Goal: Transaction & Acquisition: Purchase product/service

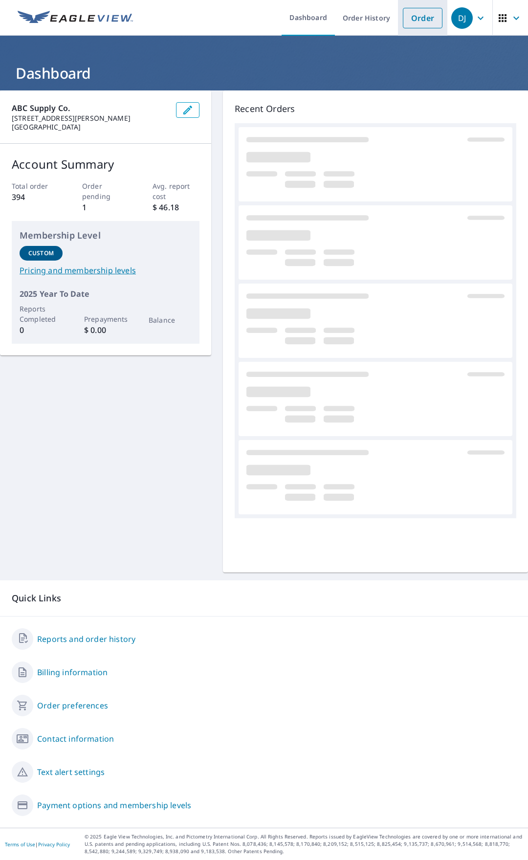
click at [422, 24] on link "Order" at bounding box center [423, 18] width 40 height 21
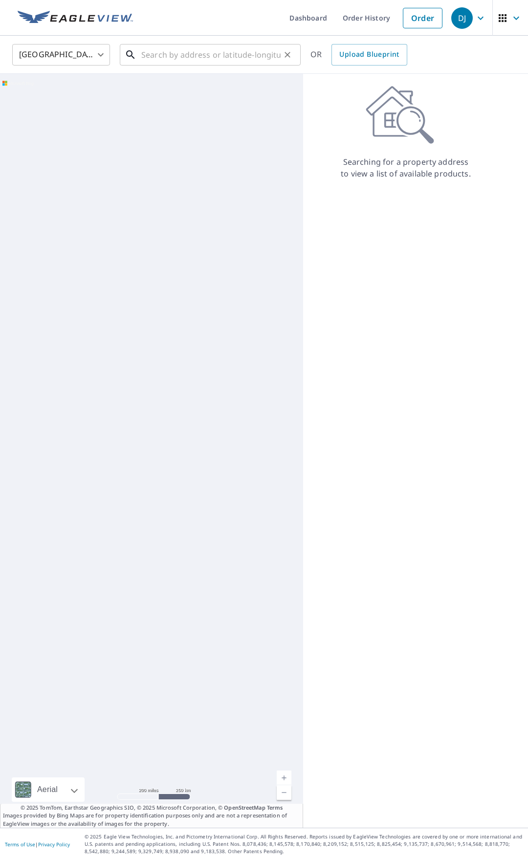
click at [181, 58] on input "text" at bounding box center [210, 54] width 139 height 27
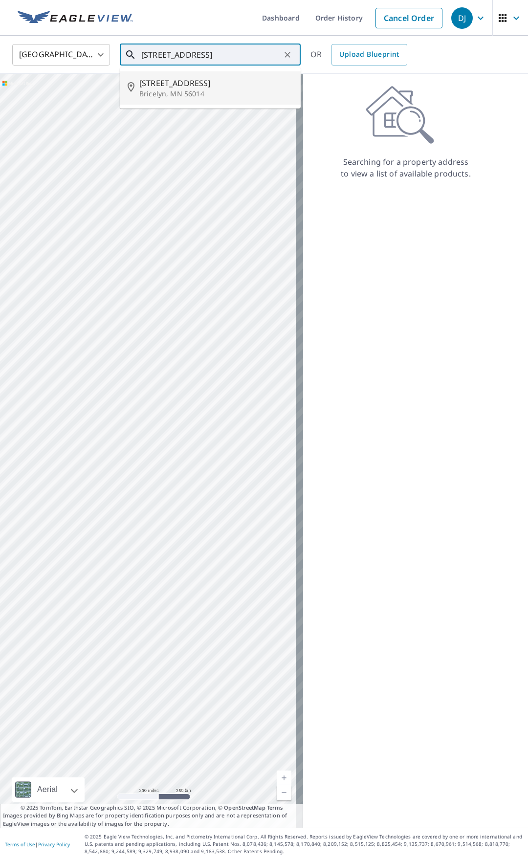
click at [173, 91] on p "Bricelyn, MN 56014" at bounding box center [216, 94] width 154 height 10
type input "[STREET_ADDRESS]"
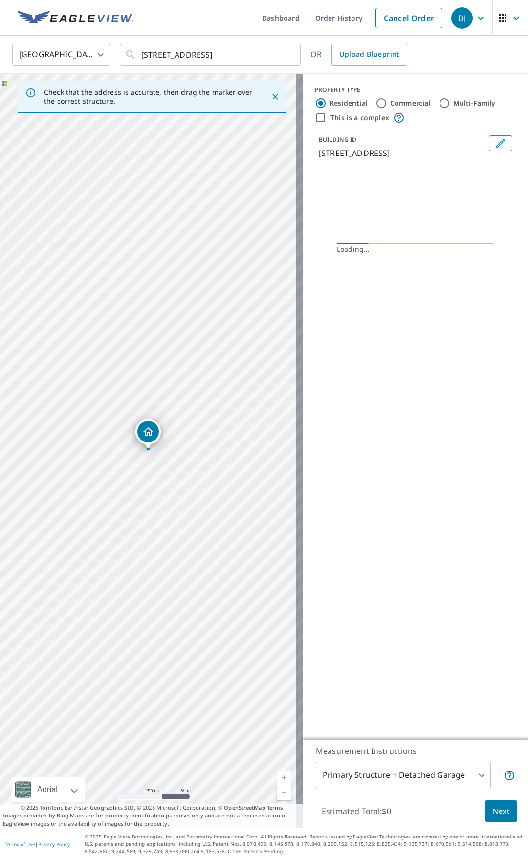
click at [391, 772] on body "DJ DJ Dashboard Order History Cancel Order DJ United States [GEOGRAPHIC_DATA] ​…" at bounding box center [264, 430] width 528 height 860
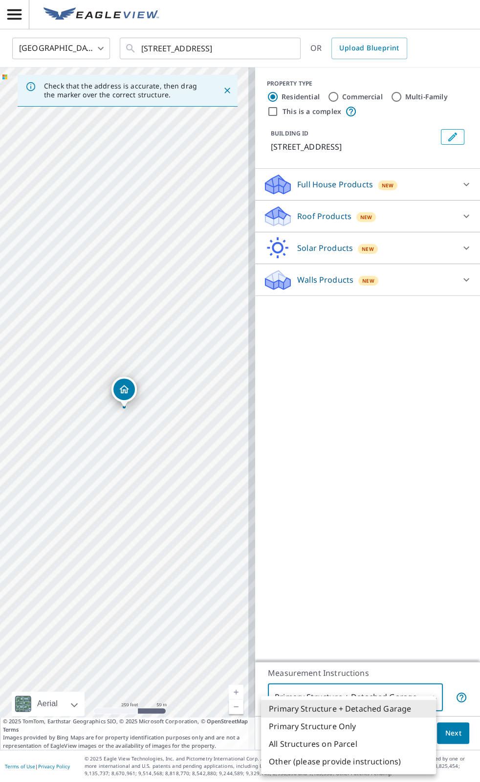
click at [124, 400] on div at bounding box center [240, 391] width 480 height 782
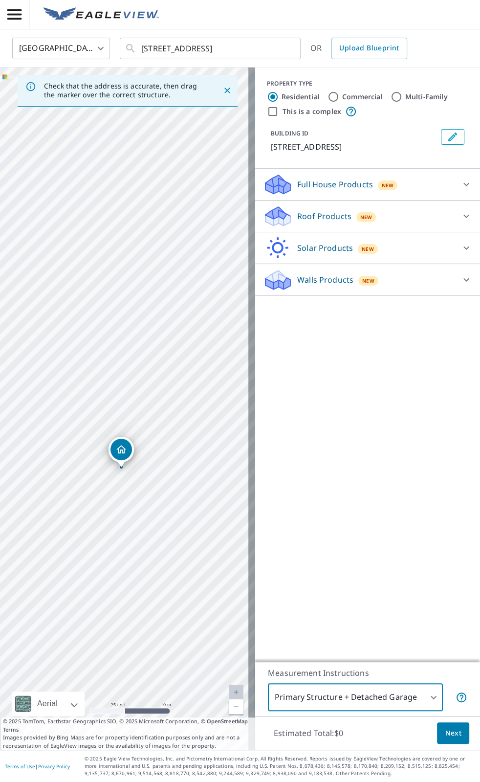
click at [122, 450] on icon "Dropped pin, building 1, Residential property, 406 N 2nd St Bricelyn, MN 56014" at bounding box center [121, 449] width 10 height 8
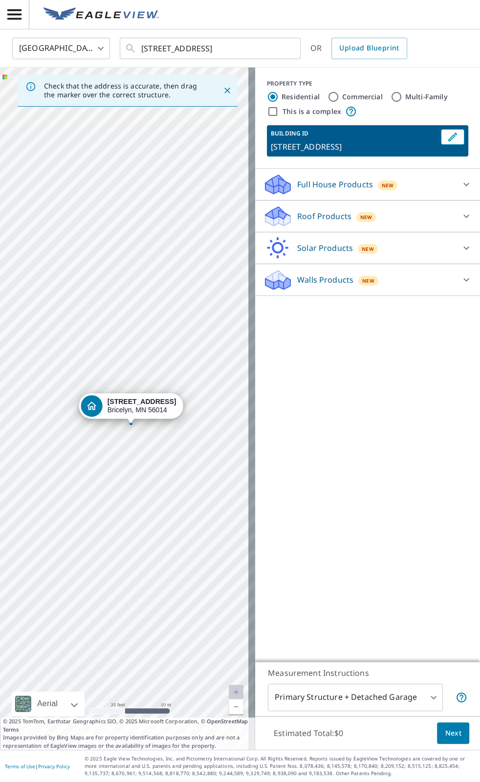
drag, startPoint x: 122, startPoint y: 450, endPoint x: 129, endPoint y: 466, distance: 18.0
click at [129, 466] on div "[STREET_ADDRESS]" at bounding box center [127, 408] width 255 height 682
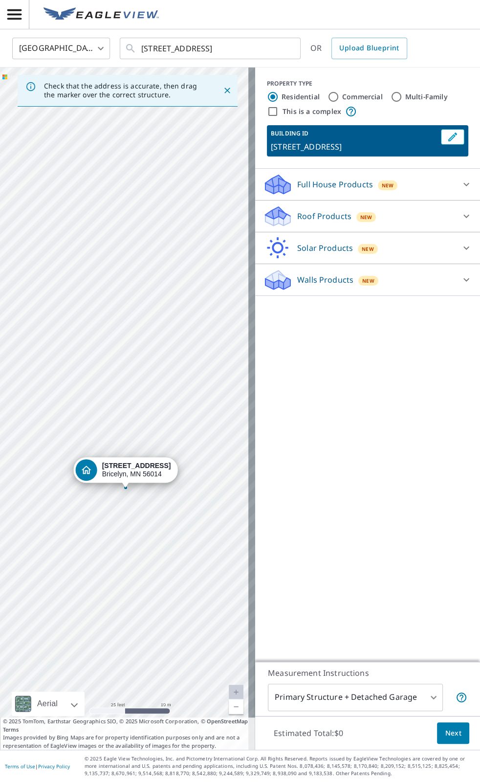
drag, startPoint x: 131, startPoint y: 463, endPoint x: 122, endPoint y: 530, distance: 67.6
click at [122, 530] on div "[STREET_ADDRESS]" at bounding box center [127, 408] width 255 height 682
click at [141, 442] on div "[STREET_ADDRESS]" at bounding box center [127, 408] width 255 height 682
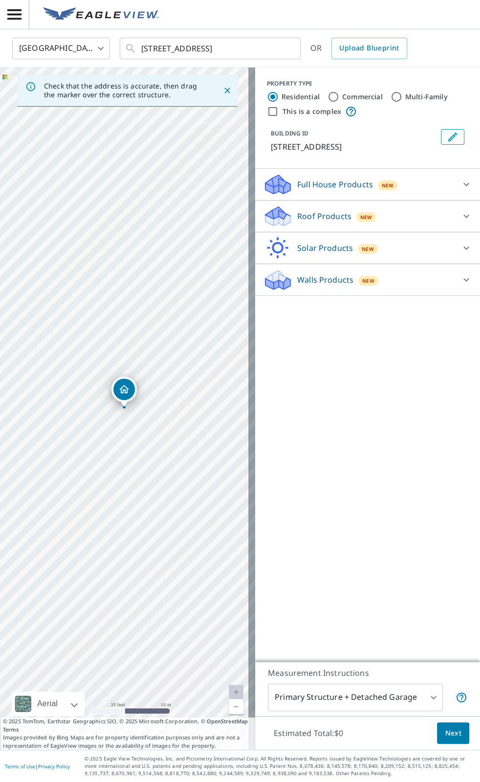
click at [85, 382] on div "[STREET_ADDRESS]" at bounding box center [127, 408] width 255 height 682
drag, startPoint x: 122, startPoint y: 401, endPoint x: 142, endPoint y: 402, distance: 19.6
click at [125, 392] on icon "Dropped pin, building 1, Residential property, 406 N 2nd St Bricelyn, MN 56014" at bounding box center [124, 389] width 10 height 8
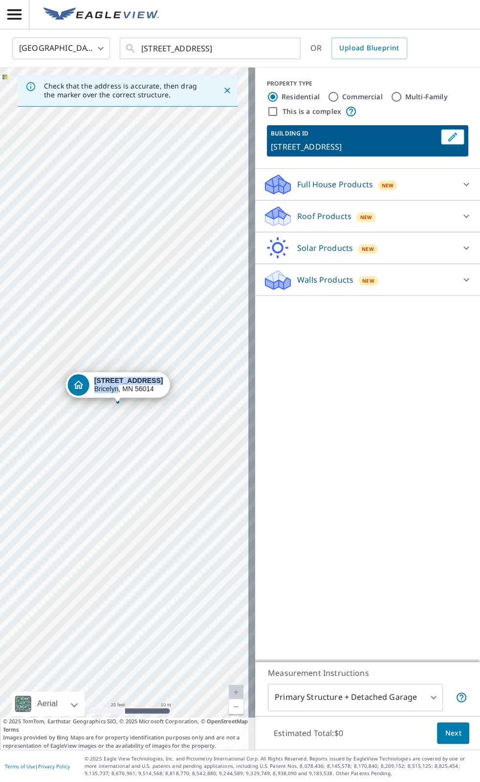
drag, startPoint x: 125, startPoint y: 392, endPoint x: 118, endPoint y: 387, distance: 8.0
click at [186, 340] on div "[STREET_ADDRESS]" at bounding box center [127, 408] width 255 height 682
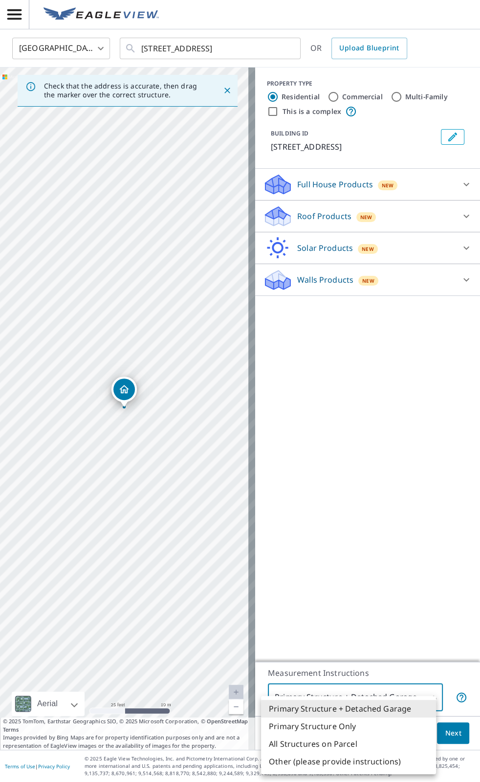
click at [413, 699] on body "DJ DJ [GEOGRAPHIC_DATA] US ​ [STREET_ADDRESS] ​ OR Upload Blueprint Check that …" at bounding box center [240, 391] width 480 height 782
click at [330, 728] on li "Primary Structure Only" at bounding box center [348, 726] width 175 height 18
type input "2"
click at [330, 728] on li "Primary Structure Only" at bounding box center [348, 726] width 175 height 18
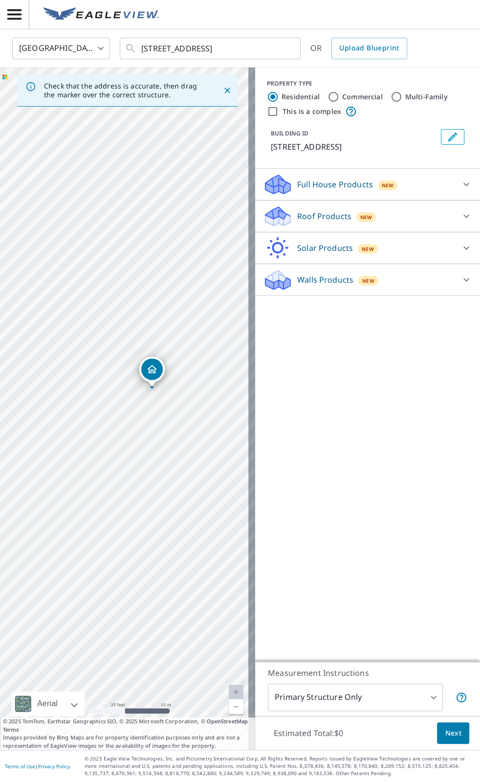
drag, startPoint x: 185, startPoint y: 386, endPoint x: 194, endPoint y: 377, distance: 12.4
click at [194, 377] on div "[STREET_ADDRESS]" at bounding box center [127, 408] width 255 height 682
click at [194, 375] on div "[STREET_ADDRESS]" at bounding box center [127, 408] width 255 height 682
click at [149, 392] on div "[STREET_ADDRESS]" at bounding box center [127, 408] width 255 height 682
click at [446, 738] on span "Next" at bounding box center [453, 733] width 17 height 12
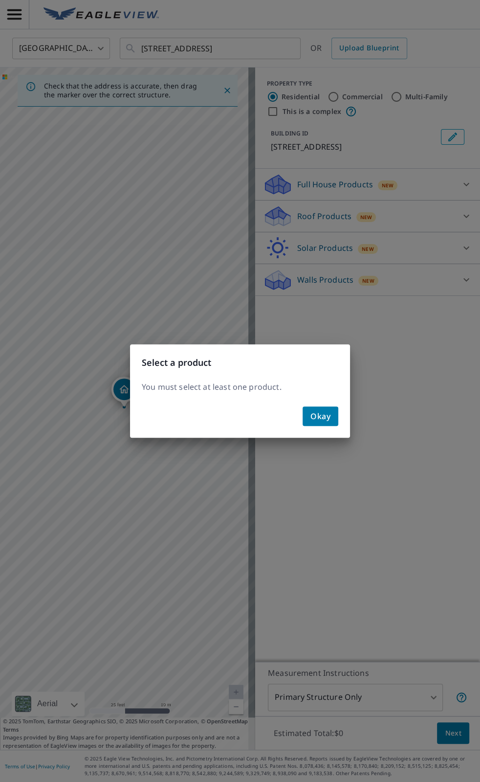
drag, startPoint x: 329, startPoint y: 421, endPoint x: 322, endPoint y: 352, distance: 69.3
click at [328, 416] on span "Okay" at bounding box center [321, 416] width 20 height 14
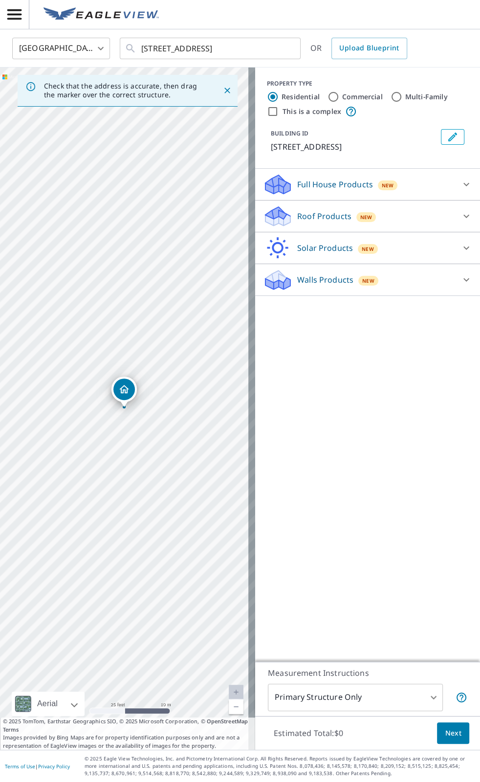
click at [462, 182] on icon at bounding box center [467, 184] width 12 height 12
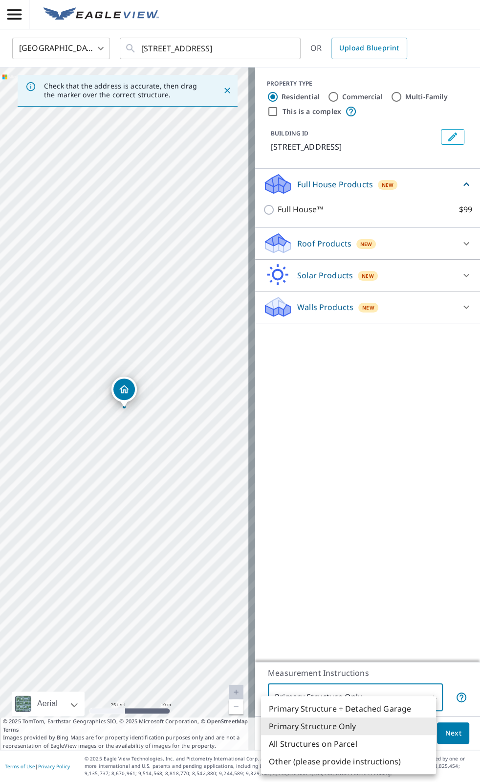
click at [369, 700] on body "DJ DJ [GEOGRAPHIC_DATA] US ​ [STREET_ADDRESS] ​ OR Upload Blueprint Check that …" at bounding box center [240, 391] width 480 height 782
click at [385, 592] on div at bounding box center [240, 391] width 480 height 782
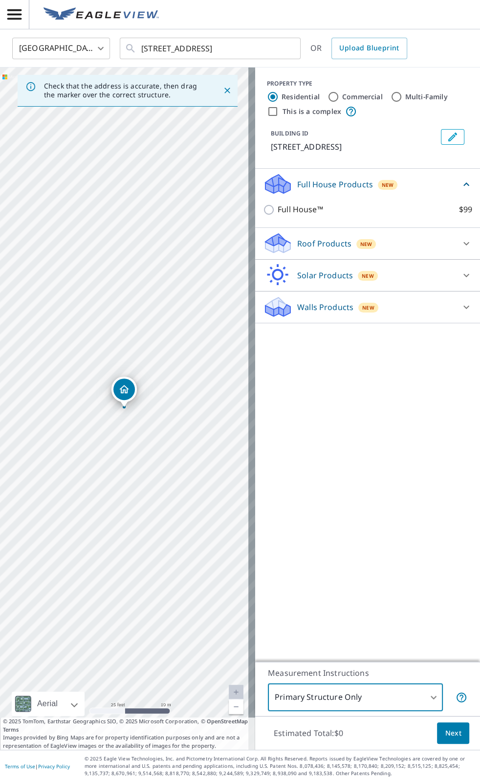
click at [319, 242] on p "Roof Products" at bounding box center [324, 244] width 54 height 12
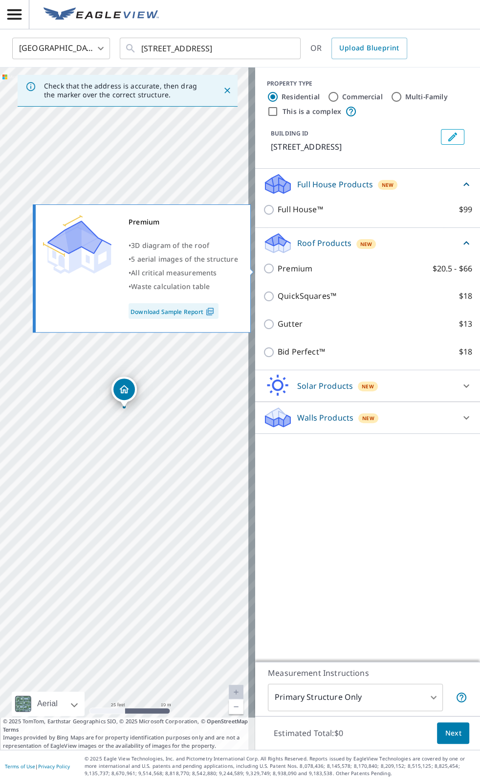
click at [278, 271] on p "Premium" at bounding box center [295, 269] width 35 height 12
click at [274, 271] on input "Premium $20.5 - $66" at bounding box center [270, 269] width 15 height 12
checkbox input "true"
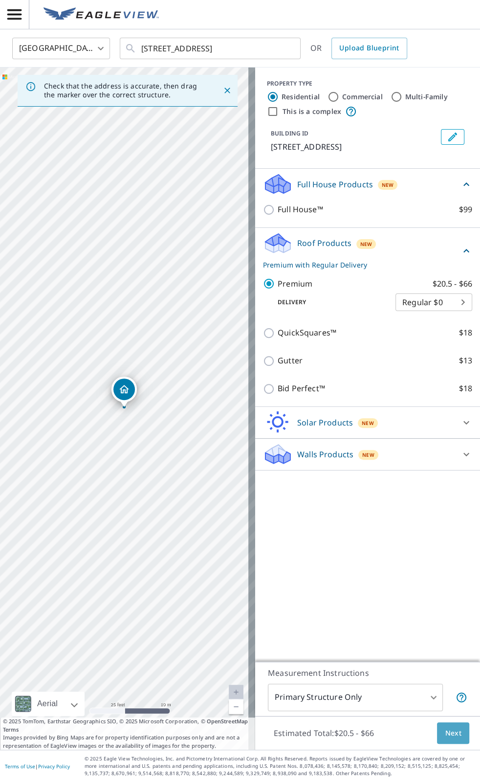
click at [447, 734] on span "Next" at bounding box center [453, 733] width 17 height 12
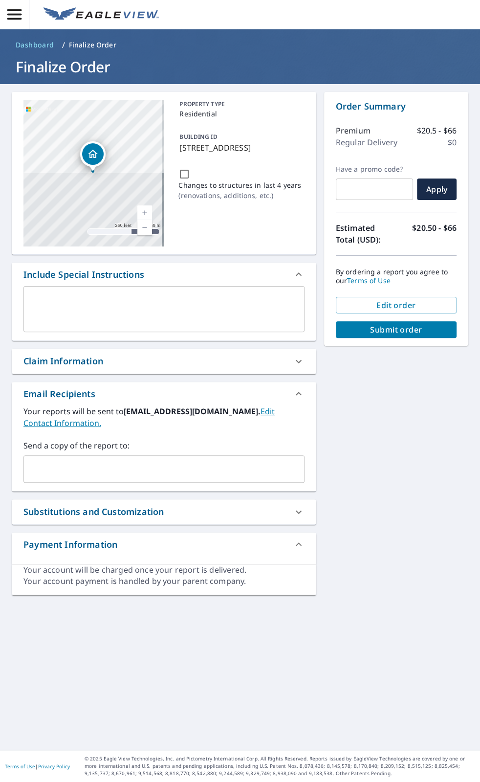
click at [69, 466] on input "text" at bounding box center [157, 469] width 258 height 19
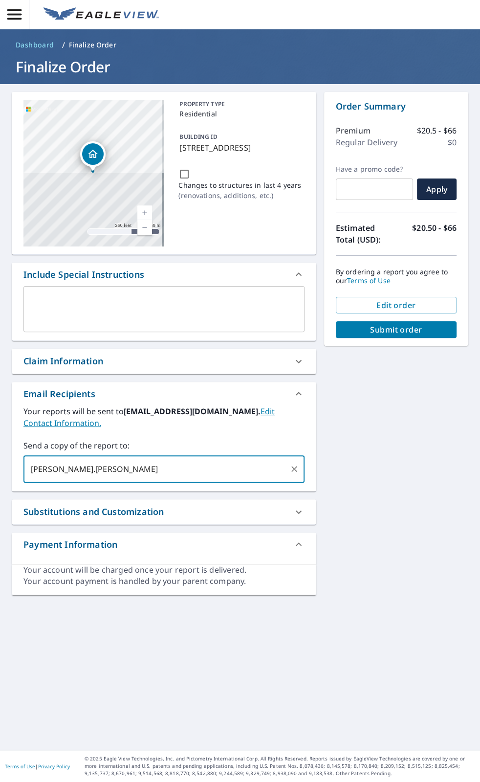
type input "[PERSON_NAME].[PERSON_NAME]"
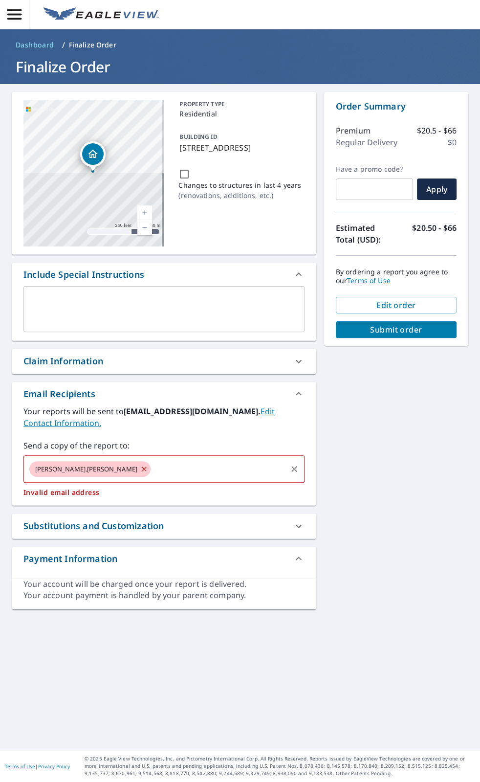
type input "@"
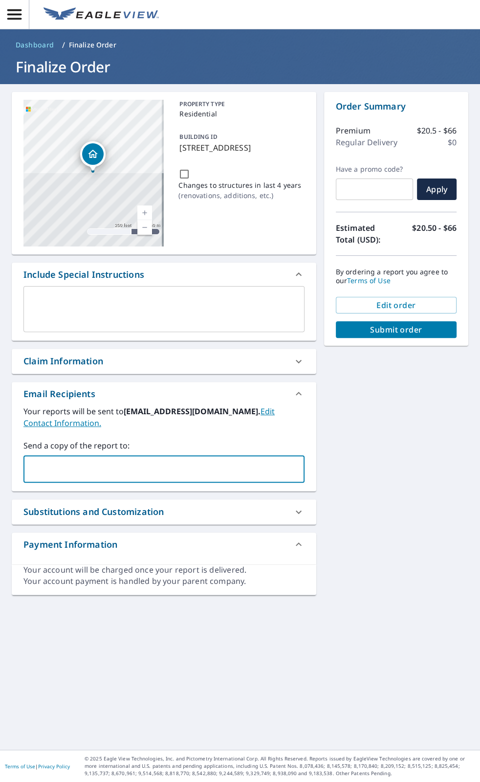
type input "J"
type input "[PERSON_NAME][EMAIL_ADDRESS][PERSON_NAME][DOMAIN_NAME]"
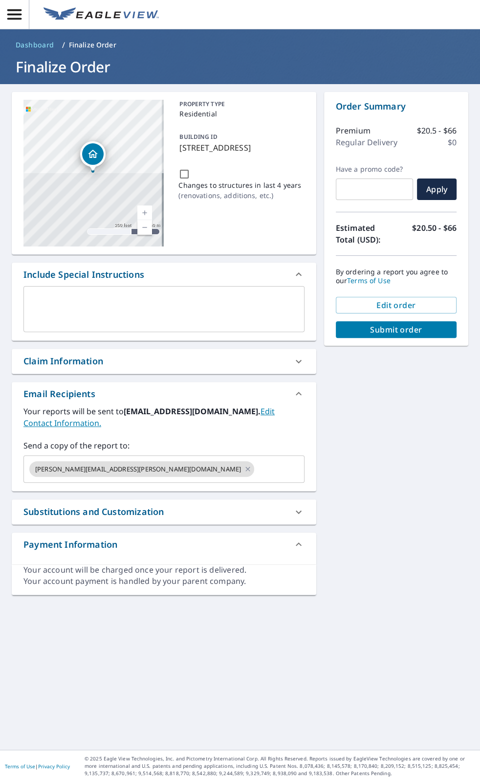
click at [377, 332] on span "Submit order" at bounding box center [396, 329] width 105 height 11
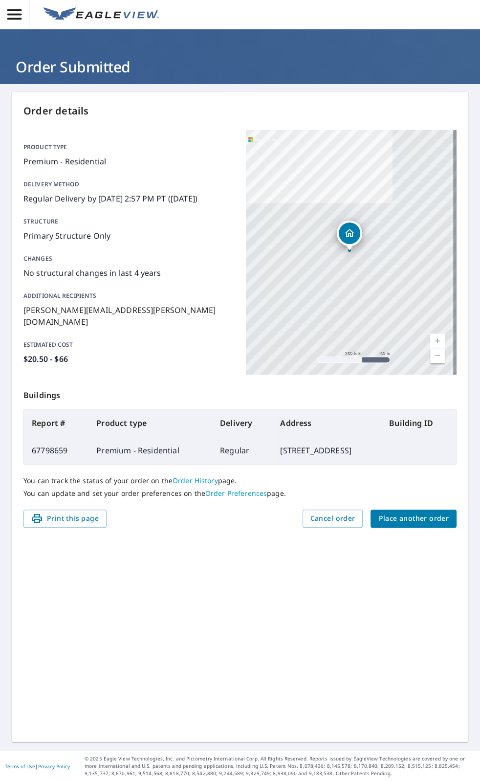
click at [19, 14] on icon "button" at bounding box center [14, 14] width 14 height 10
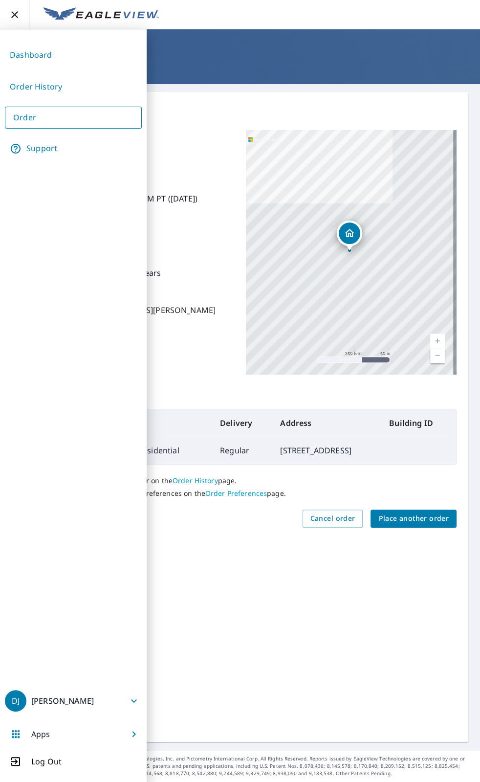
click at [430, 524] on button "Place another order" at bounding box center [414, 519] width 86 height 18
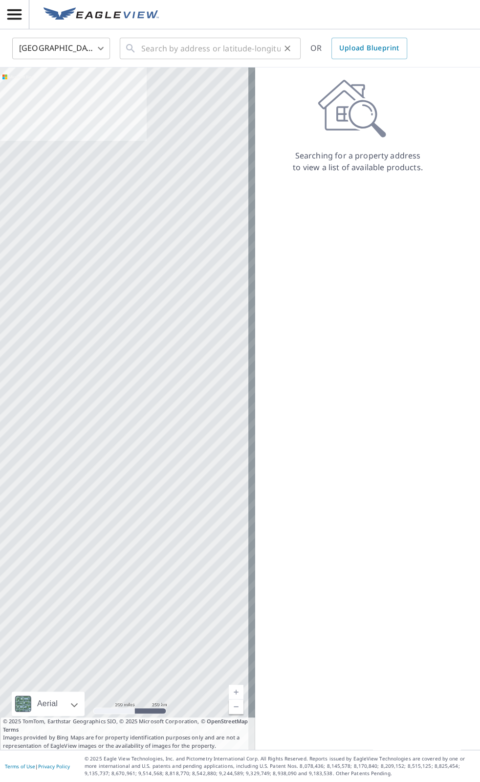
click at [138, 41] on div "​" at bounding box center [210, 49] width 181 height 22
click at [138, 43] on div "​" at bounding box center [210, 49] width 181 height 22
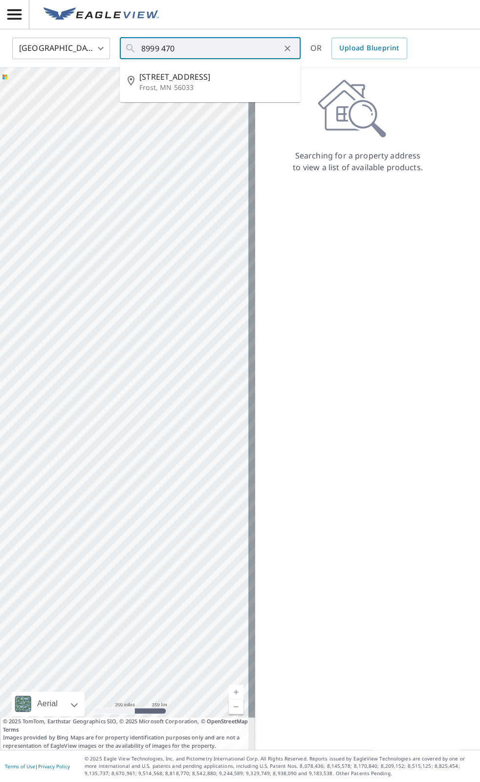
type input "[STREET_ADDRESS]"
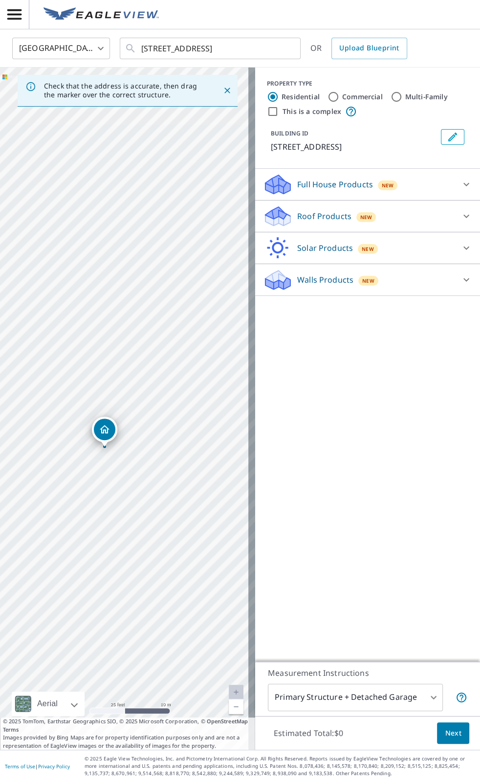
click at [107, 499] on div "[STREET_ADDRESS]" at bounding box center [127, 408] width 255 height 682
drag, startPoint x: 134, startPoint y: 489, endPoint x: 159, endPoint y: 493, distance: 25.2
click at [157, 494] on div "[STREET_ADDRESS]" at bounding box center [127, 408] width 255 height 682
drag, startPoint x: 183, startPoint y: 497, endPoint x: 19, endPoint y: 504, distance: 164.5
click at [6, 509] on div "[STREET_ADDRESS]" at bounding box center [127, 408] width 255 height 682
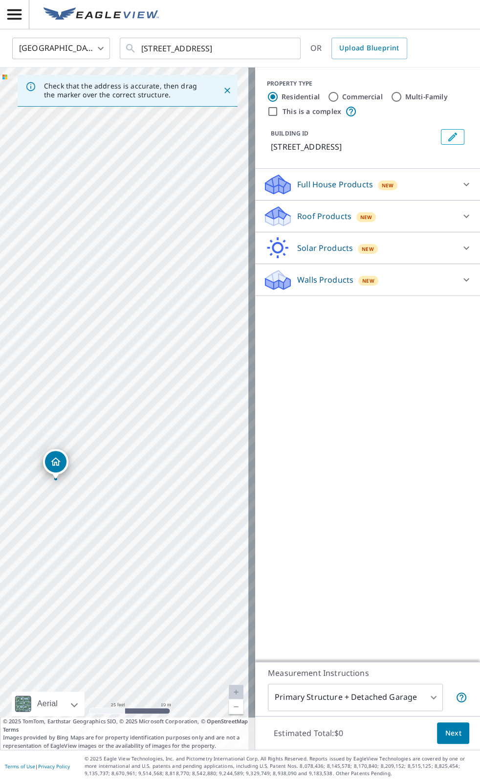
drag, startPoint x: 81, startPoint y: 497, endPoint x: 152, endPoint y: 514, distance: 72.9
click at [152, 514] on div "[STREET_ADDRESS]" at bounding box center [127, 408] width 255 height 682
drag, startPoint x: 58, startPoint y: 461, endPoint x: 118, endPoint y: 450, distance: 61.6
click at [199, 349] on div "[STREET_ADDRESS]" at bounding box center [127, 408] width 255 height 682
drag, startPoint x: 197, startPoint y: 346, endPoint x: 27, endPoint y: 396, distance: 176.5
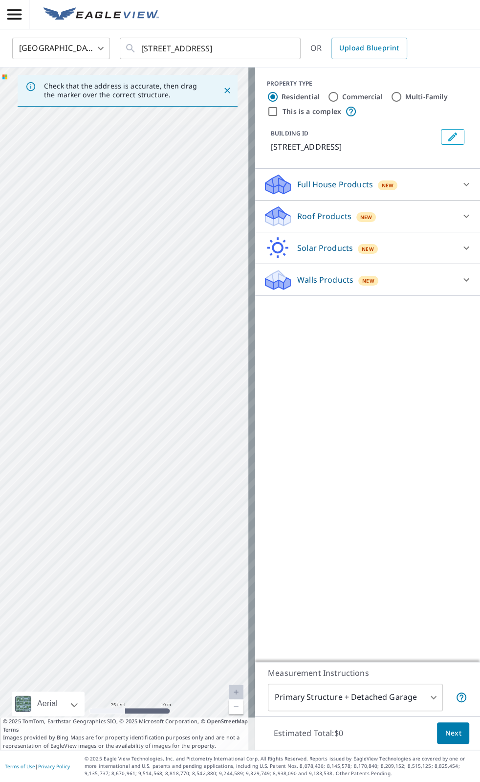
click at [27, 396] on div "[STREET_ADDRESS]" at bounding box center [127, 408] width 255 height 682
drag, startPoint x: 204, startPoint y: 372, endPoint x: 46, endPoint y: 493, distance: 199.4
click at [46, 495] on div "[STREET_ADDRESS]" at bounding box center [127, 408] width 255 height 682
drag, startPoint x: 185, startPoint y: 486, endPoint x: 211, endPoint y: 379, distance: 109.7
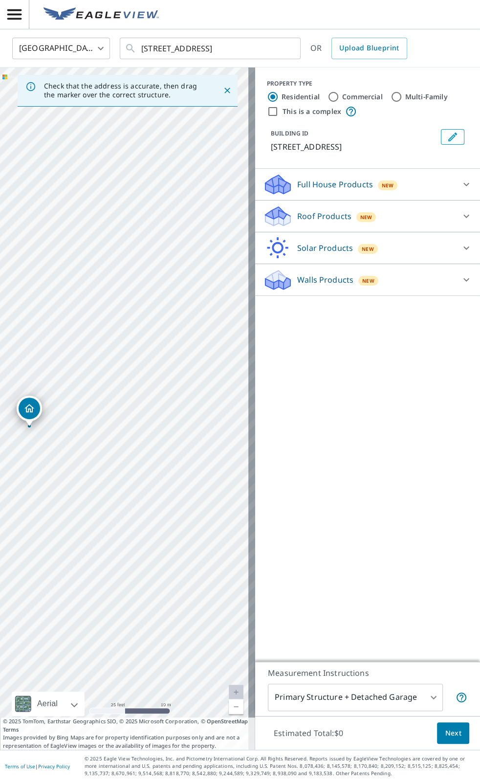
click at [251, 381] on div "Check that the address is accurate, then drag the marker over the correct struc…" at bounding box center [240, 408] width 480 height 682
drag, startPoint x: 95, startPoint y: 375, endPoint x: 164, endPoint y: 381, distance: 69.2
click at [156, 381] on div "[STREET_ADDRESS]" at bounding box center [127, 408] width 255 height 682
drag, startPoint x: 65, startPoint y: 377, endPoint x: 208, endPoint y: 391, distance: 143.9
click at [208, 393] on div "[STREET_ADDRESS]" at bounding box center [127, 408] width 255 height 682
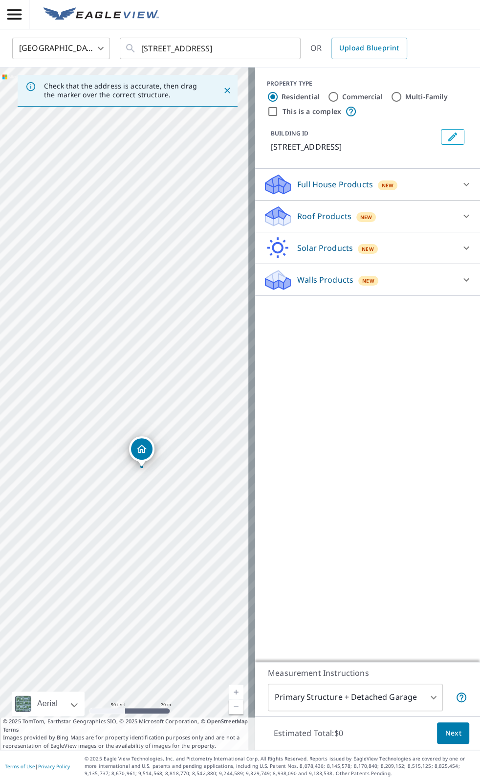
click at [231, 708] on link "Current Level 19, Zoom Out" at bounding box center [236, 706] width 15 height 15
drag, startPoint x: 196, startPoint y: 433, endPoint x: 160, endPoint y: 497, distance: 73.6
click at [160, 497] on div "[STREET_ADDRESS]" at bounding box center [127, 408] width 255 height 682
click at [184, 465] on div "[STREET_ADDRESS]" at bounding box center [127, 408] width 255 height 682
drag, startPoint x: 126, startPoint y: 389, endPoint x: 216, endPoint y: 349, distance: 98.3
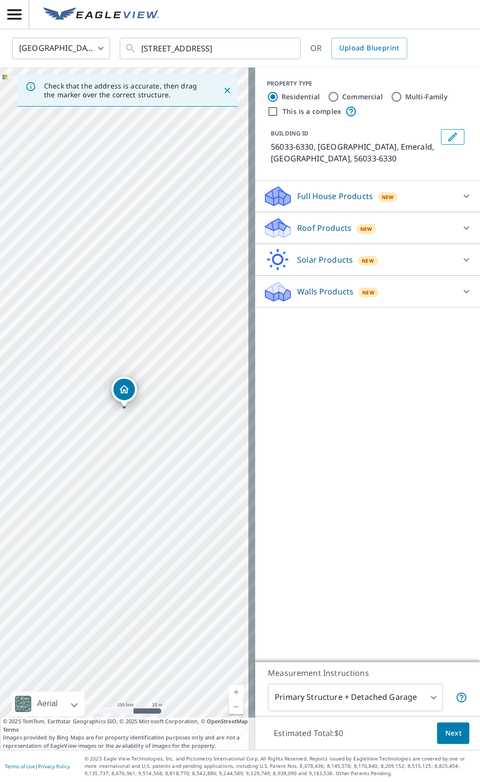
click at [212, 350] on div "56033-6330, [GEOGRAPHIC_DATA] 56033-6330" at bounding box center [127, 408] width 255 height 682
drag, startPoint x: 108, startPoint y: 327, endPoint x: 160, endPoint y: 402, distance: 92.0
click at [162, 411] on div "56033-6330, [GEOGRAPHIC_DATA] 56033-6330" at bounding box center [127, 408] width 255 height 682
drag, startPoint x: 166, startPoint y: 343, endPoint x: 157, endPoint y: 347, distance: 10.1
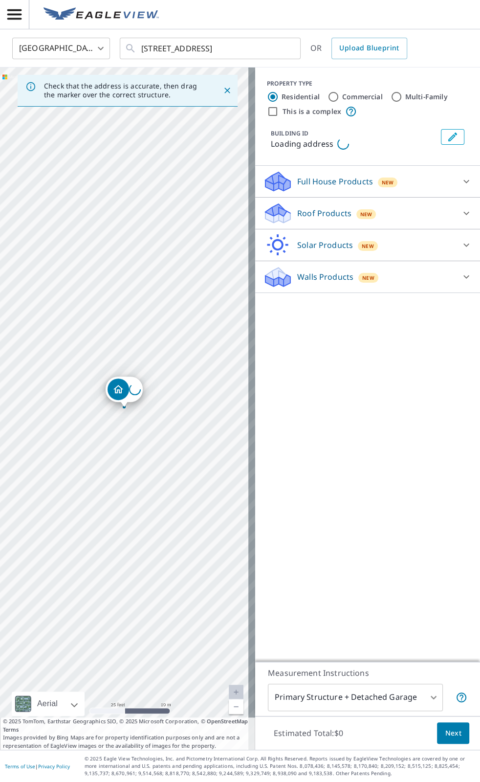
click at [158, 347] on div "Loading address" at bounding box center [127, 408] width 255 height 682
click at [160, 346] on div "Loading address" at bounding box center [127, 408] width 255 height 682
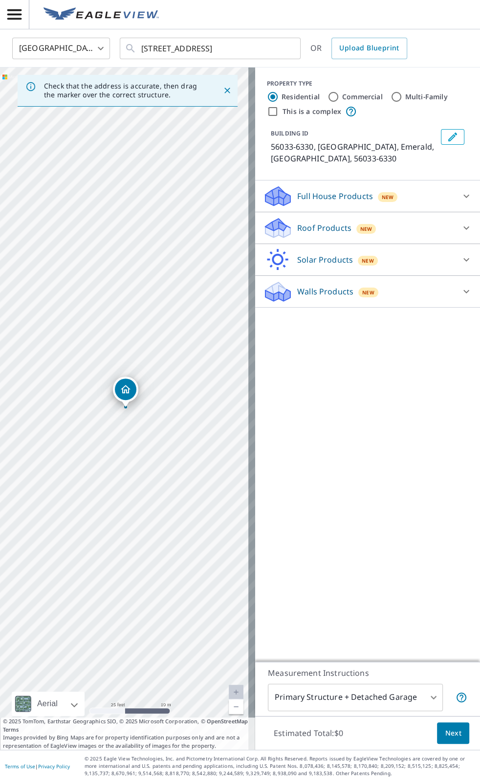
click at [160, 346] on div "56033-6330, [GEOGRAPHIC_DATA] 56033-6330" at bounding box center [127, 408] width 255 height 682
drag, startPoint x: 61, startPoint y: 449, endPoint x: 217, endPoint y: 450, distance: 156.5
click at [217, 450] on div "56033-6330, [GEOGRAPHIC_DATA] 56033-6330" at bounding box center [127, 408] width 255 height 682
drag, startPoint x: 130, startPoint y: 479, endPoint x: 188, endPoint y: 473, distance: 58.0
click at [229, 480] on div "56033-6330, [GEOGRAPHIC_DATA] 56033-6330" at bounding box center [127, 408] width 255 height 682
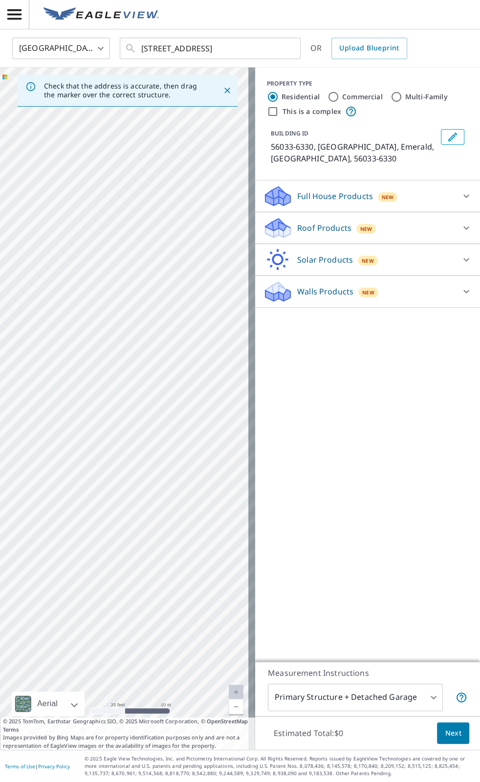
drag, startPoint x: 68, startPoint y: 442, endPoint x: 188, endPoint y: 423, distance: 121.8
click at [187, 424] on div "56033-6330, [GEOGRAPHIC_DATA] 56033-6330" at bounding box center [127, 408] width 255 height 682
drag, startPoint x: 180, startPoint y: 440, endPoint x: 0, endPoint y: 408, distance: 183.2
click at [0, 409] on div "56033-6330, [GEOGRAPHIC_DATA] 56033-6330" at bounding box center [127, 408] width 255 height 682
drag, startPoint x: 211, startPoint y: 441, endPoint x: 47, endPoint y: 420, distance: 164.6
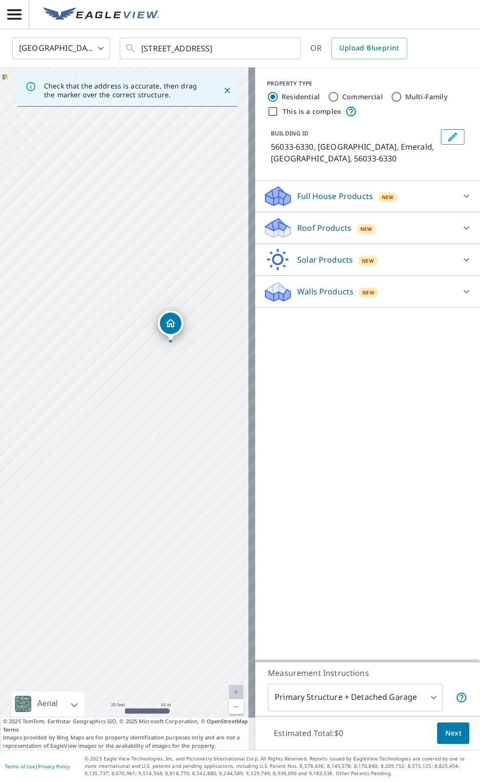
click at [48, 419] on div "56033-6330, [GEOGRAPHIC_DATA] 56033-6330" at bounding box center [127, 408] width 255 height 682
drag, startPoint x: 111, startPoint y: 374, endPoint x: 158, endPoint y: 373, distance: 47.0
click at [158, 373] on div "56033-6330, [GEOGRAPHIC_DATA] 56033-6330" at bounding box center [127, 408] width 255 height 682
drag, startPoint x: 191, startPoint y: 402, endPoint x: 153, endPoint y: 411, distance: 39.0
click at [153, 411] on div "56033-6330, [GEOGRAPHIC_DATA] 56033-6330" at bounding box center [127, 408] width 255 height 682
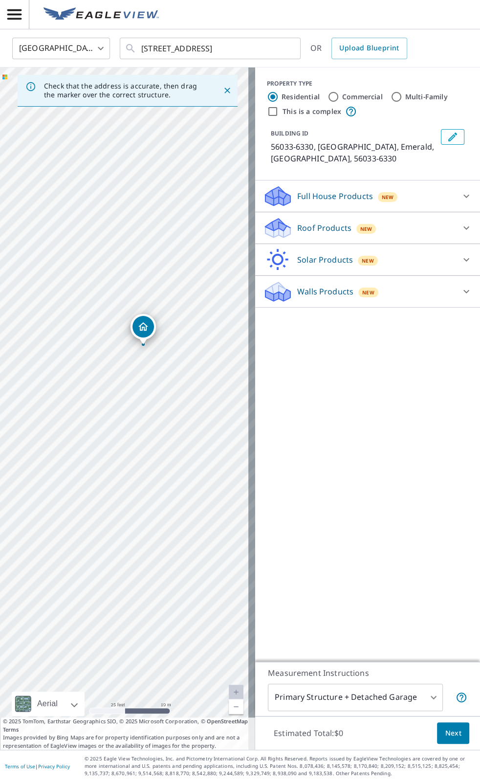
click at [462, 286] on icon at bounding box center [467, 292] width 12 height 12
click at [461, 286] on icon at bounding box center [467, 292] width 12 height 12
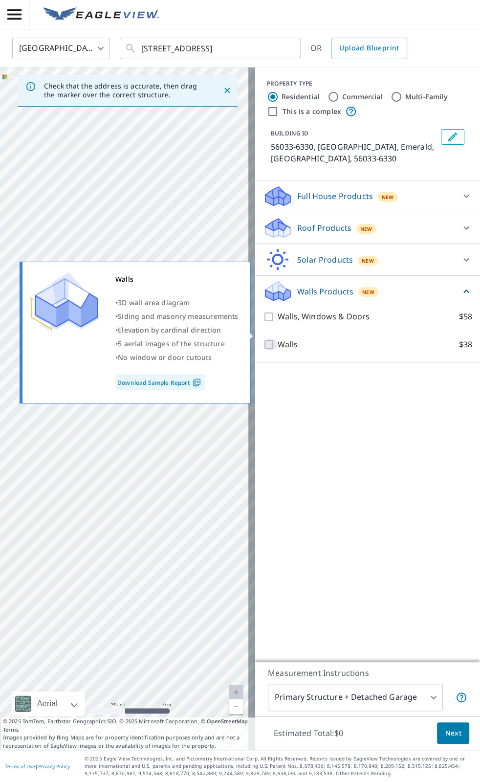
click at [263, 338] on input "Walls $38" at bounding box center [270, 344] width 15 height 12
checkbox input "true"
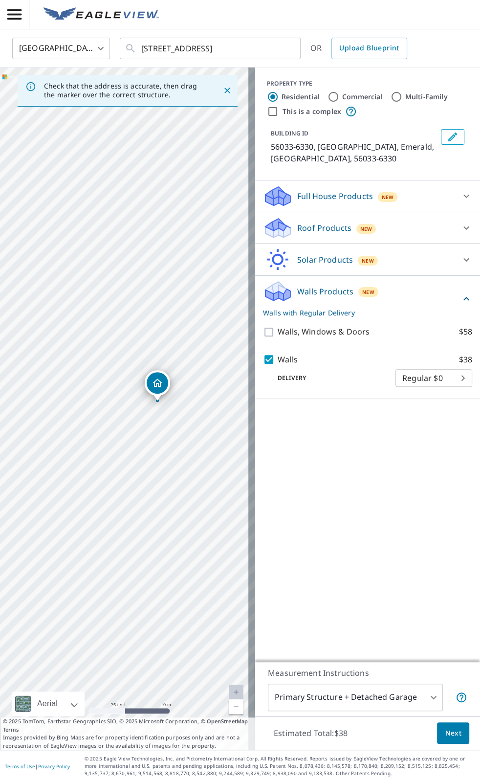
drag, startPoint x: 171, startPoint y: 440, endPoint x: 199, endPoint y: 436, distance: 27.7
click at [204, 433] on div "56033-6330, [GEOGRAPHIC_DATA] 56033-6330" at bounding box center [127, 408] width 255 height 682
drag, startPoint x: 61, startPoint y: 455, endPoint x: 228, endPoint y: 444, distance: 167.1
click at [228, 444] on div "56033-6330, [GEOGRAPHIC_DATA] 56033-6330" at bounding box center [127, 408] width 255 height 682
drag, startPoint x: 167, startPoint y: 462, endPoint x: 28, endPoint y: 471, distance: 139.2
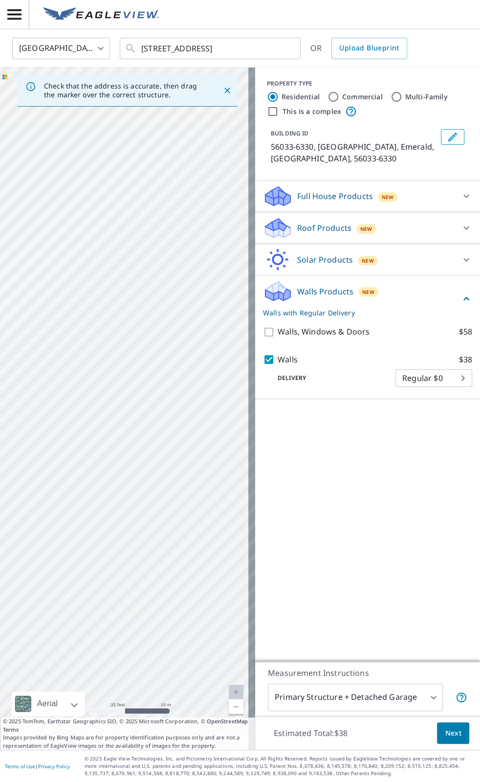
click at [0, 475] on div "56033-6330, [GEOGRAPHIC_DATA] 56033-6330" at bounding box center [127, 408] width 255 height 682
drag, startPoint x: 156, startPoint y: 470, endPoint x: 0, endPoint y: 473, distance: 156.0
click at [0, 473] on div "56033-6330, [GEOGRAPHIC_DATA] 56033-6330" at bounding box center [127, 408] width 255 height 682
click at [118, 365] on div "56033-6330, [GEOGRAPHIC_DATA] 56033-6330" at bounding box center [127, 408] width 255 height 682
drag, startPoint x: 110, startPoint y: 381, endPoint x: 207, endPoint y: 417, distance: 103.6
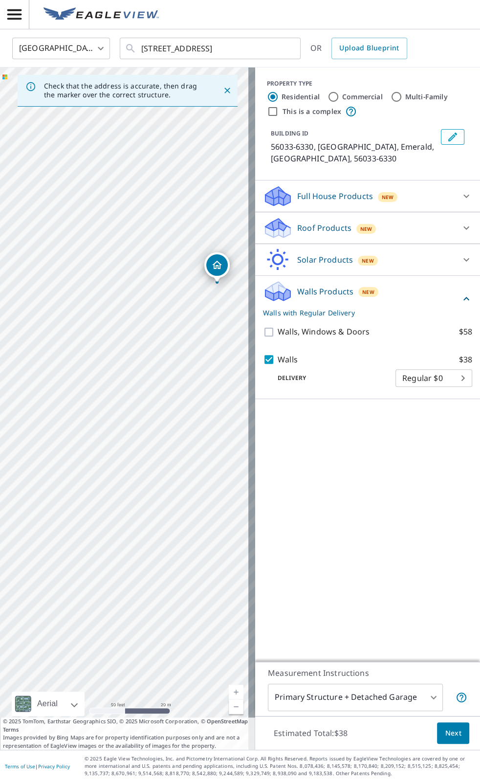
click at [207, 417] on div "56033-6330, [GEOGRAPHIC_DATA] 56033-6330" at bounding box center [127, 408] width 255 height 682
click at [229, 708] on link "Current Level 19, Zoom Out" at bounding box center [236, 706] width 15 height 15
click at [350, 692] on body "DJ DJ [GEOGRAPHIC_DATA] US ​ [STREET_ADDRESS] ​ OR Upload Blueprint Check that …" at bounding box center [240, 391] width 480 height 782
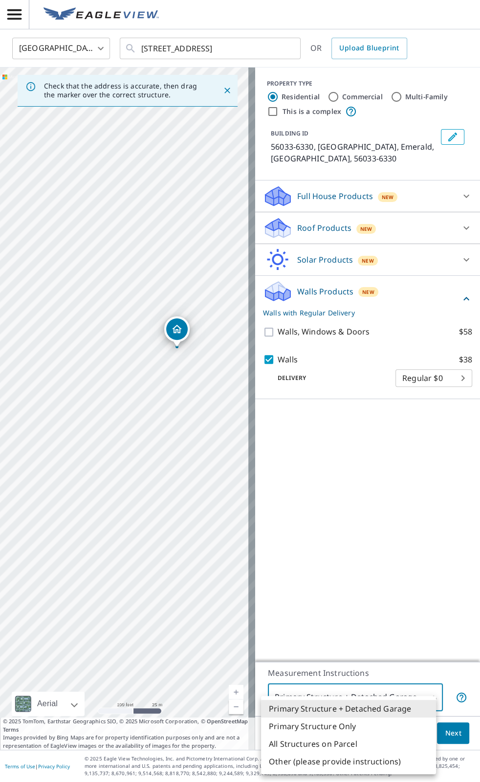
click at [320, 728] on li "Primary Structure Only" at bounding box center [348, 726] width 175 height 18
type input "2"
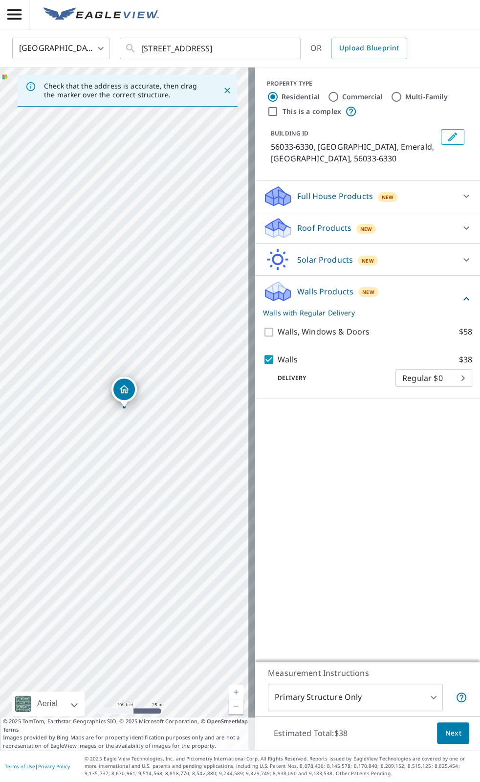
click at [445, 731] on span "Next" at bounding box center [453, 733] width 17 height 12
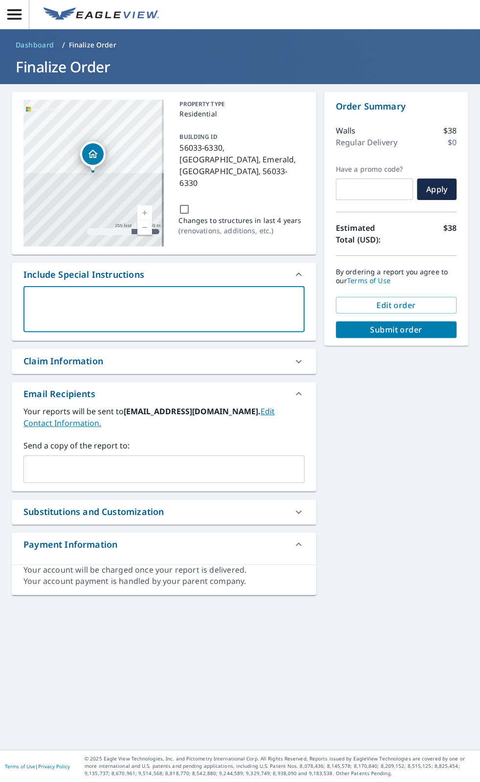
click at [83, 303] on textarea at bounding box center [163, 309] width 267 height 28
click at [55, 464] on input "text" at bounding box center [157, 469] width 258 height 19
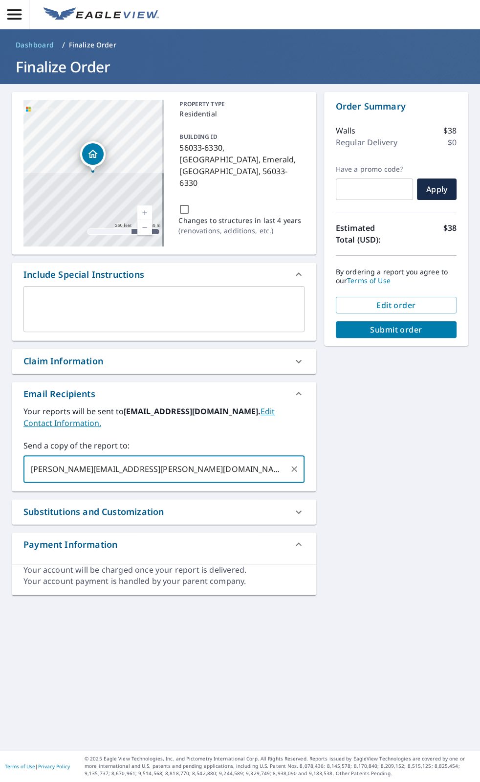
type input "[PERSON_NAME][EMAIL_ADDRESS][PERSON_NAME][DOMAIN_NAME]"
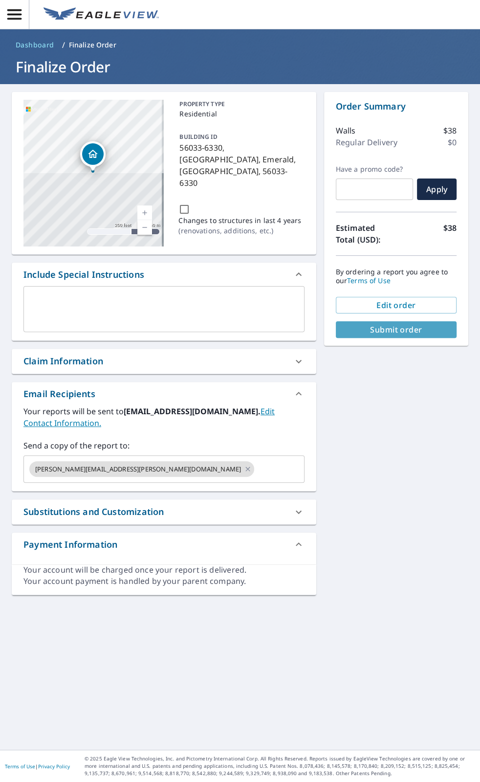
click at [400, 332] on span "Submit order" at bounding box center [396, 329] width 105 height 11
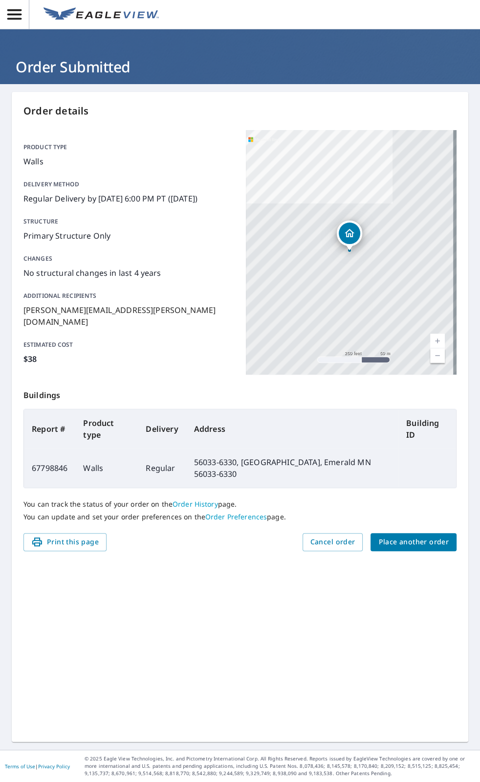
click at [9, 18] on icon "button" at bounding box center [14, 14] width 17 height 17
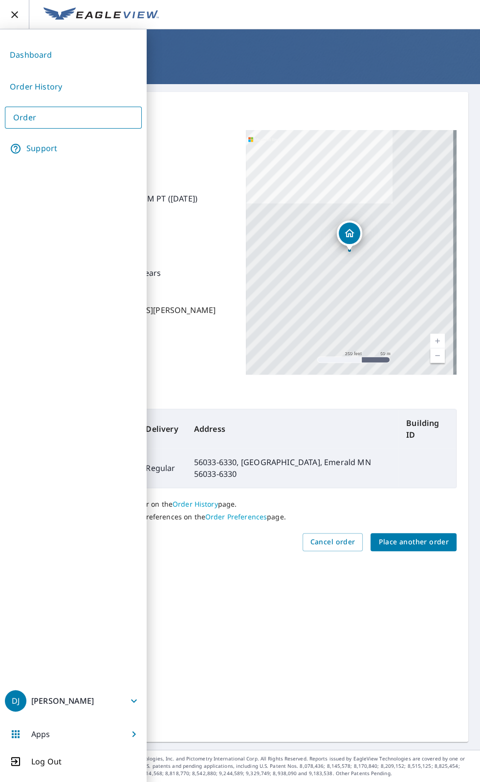
click at [29, 89] on link "Order History" at bounding box center [73, 87] width 137 height 24
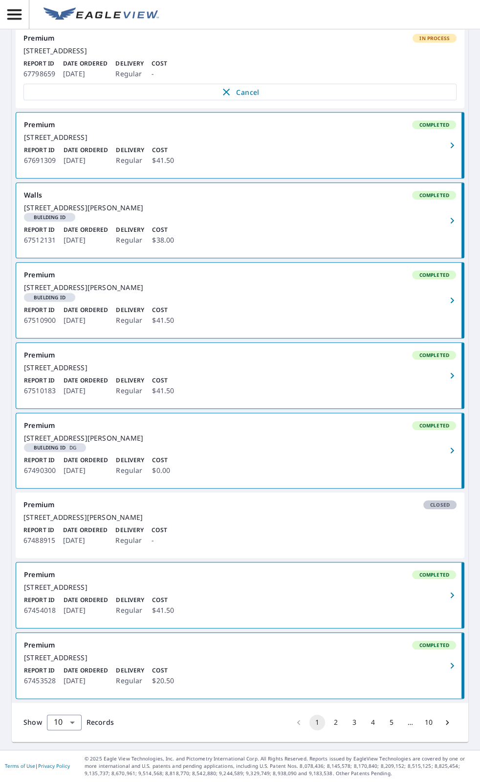
scroll to position [379, 0]
click at [331, 724] on button "2" at bounding box center [336, 722] width 16 height 16
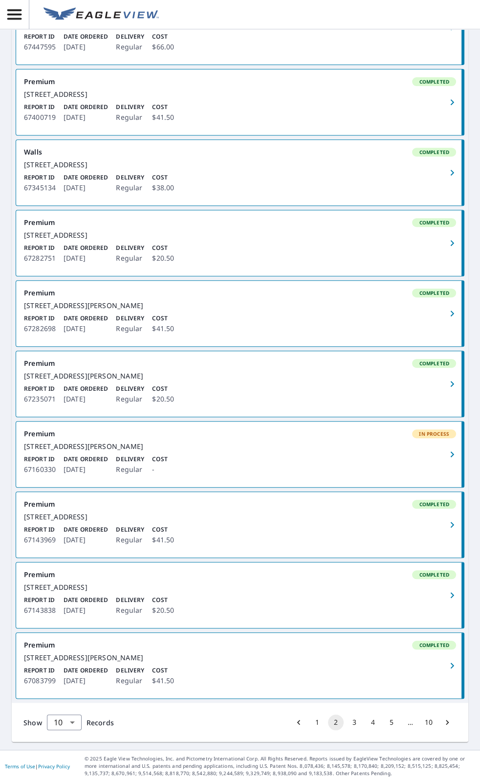
scroll to position [331, 0]
click at [347, 722] on button "3" at bounding box center [355, 722] width 16 height 16
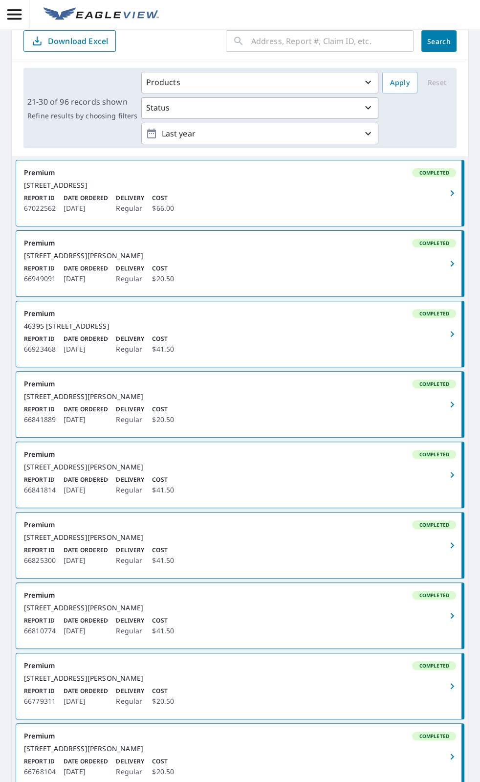
scroll to position [89, 0]
